Goal: Information Seeking & Learning: Learn about a topic

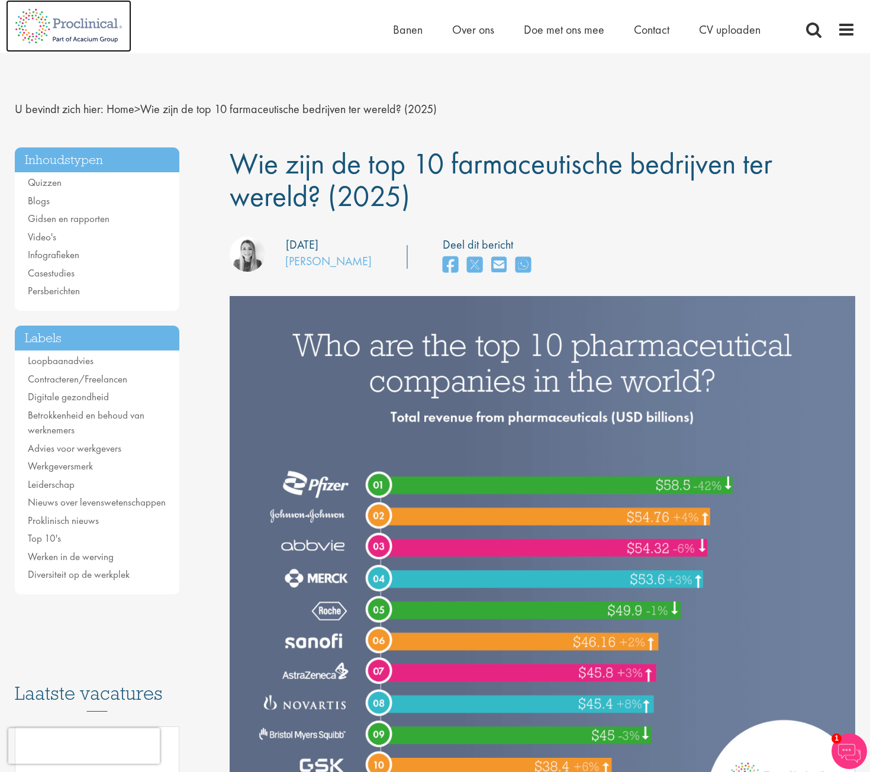
click at [49, 25] on img at bounding box center [69, 26] width 126 height 52
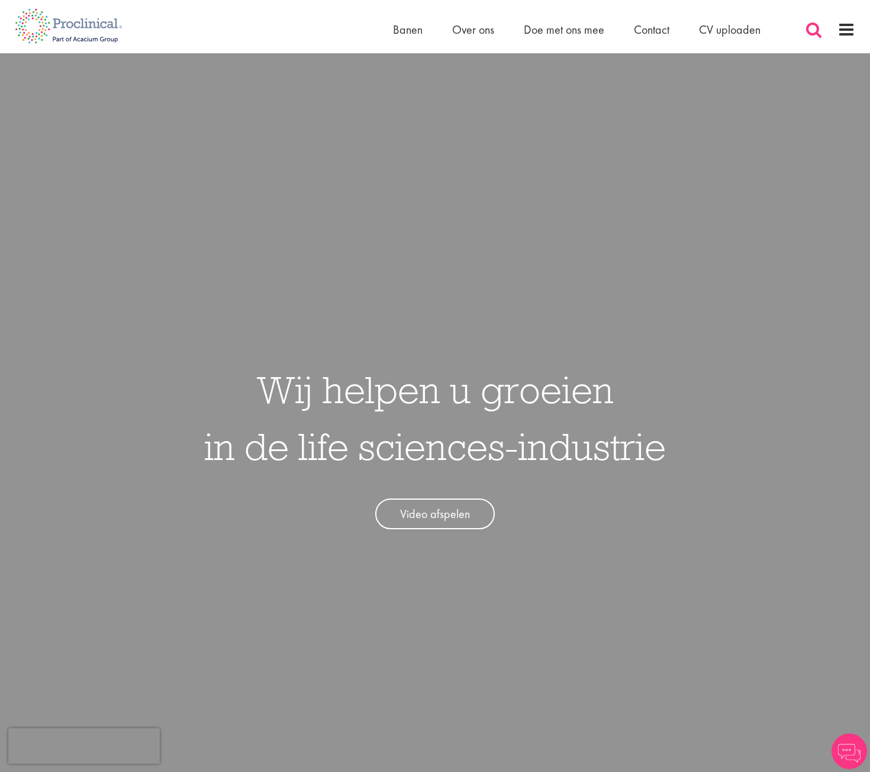
click at [815, 38] on span at bounding box center [814, 30] width 18 height 18
